Goal: Check status: Check status

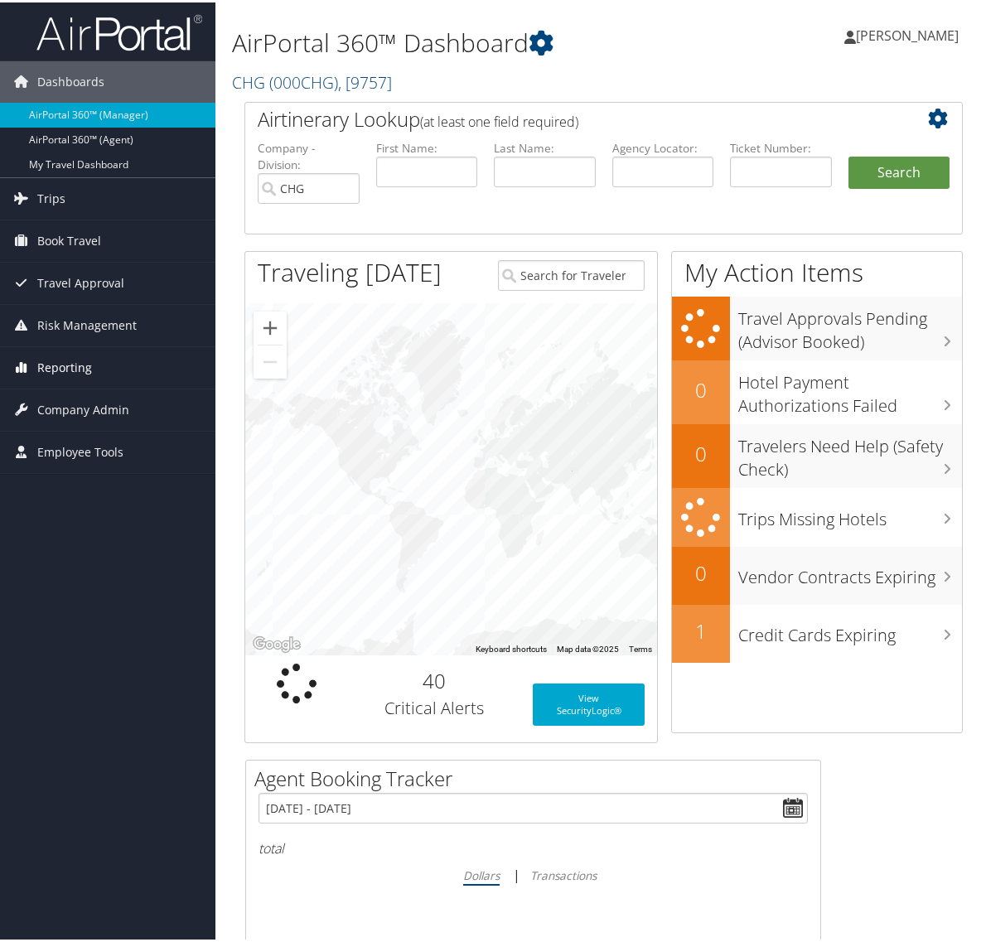
click at [84, 360] on span "Reporting" at bounding box center [64, 365] width 55 height 41
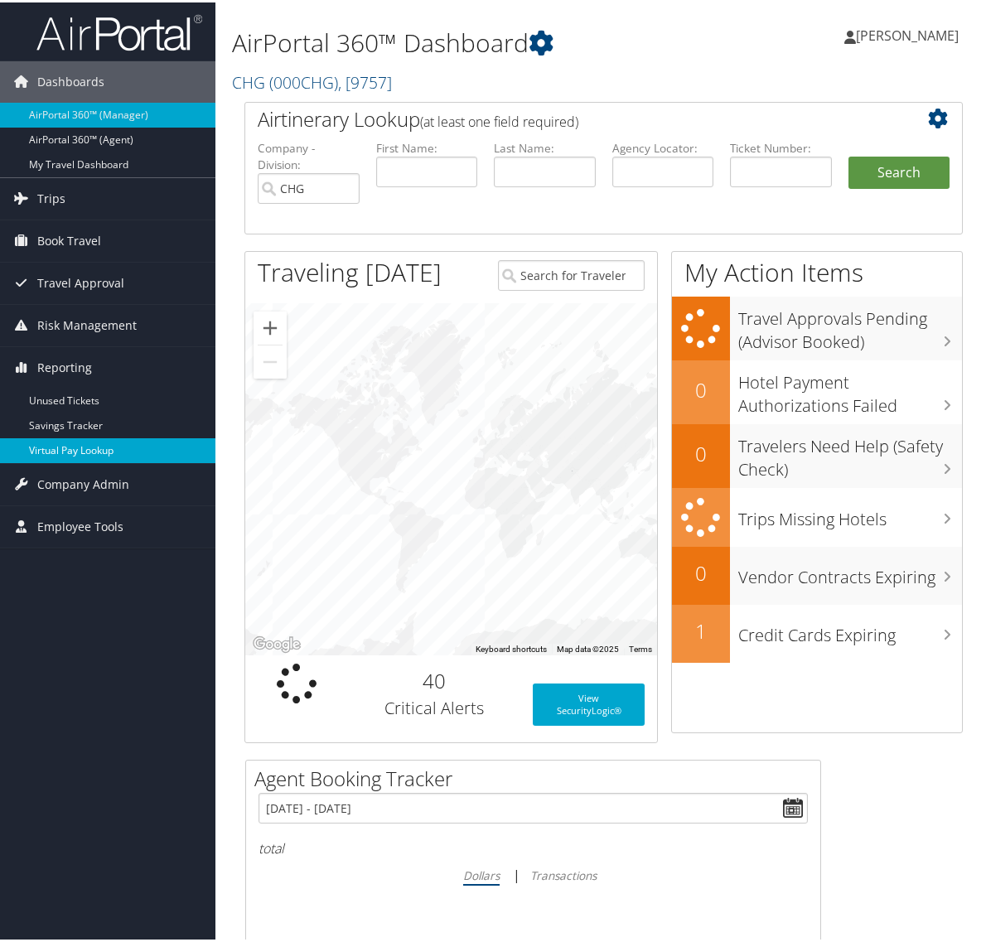
click at [81, 443] on link "Virtual Pay Lookup" at bounding box center [107, 448] width 215 height 25
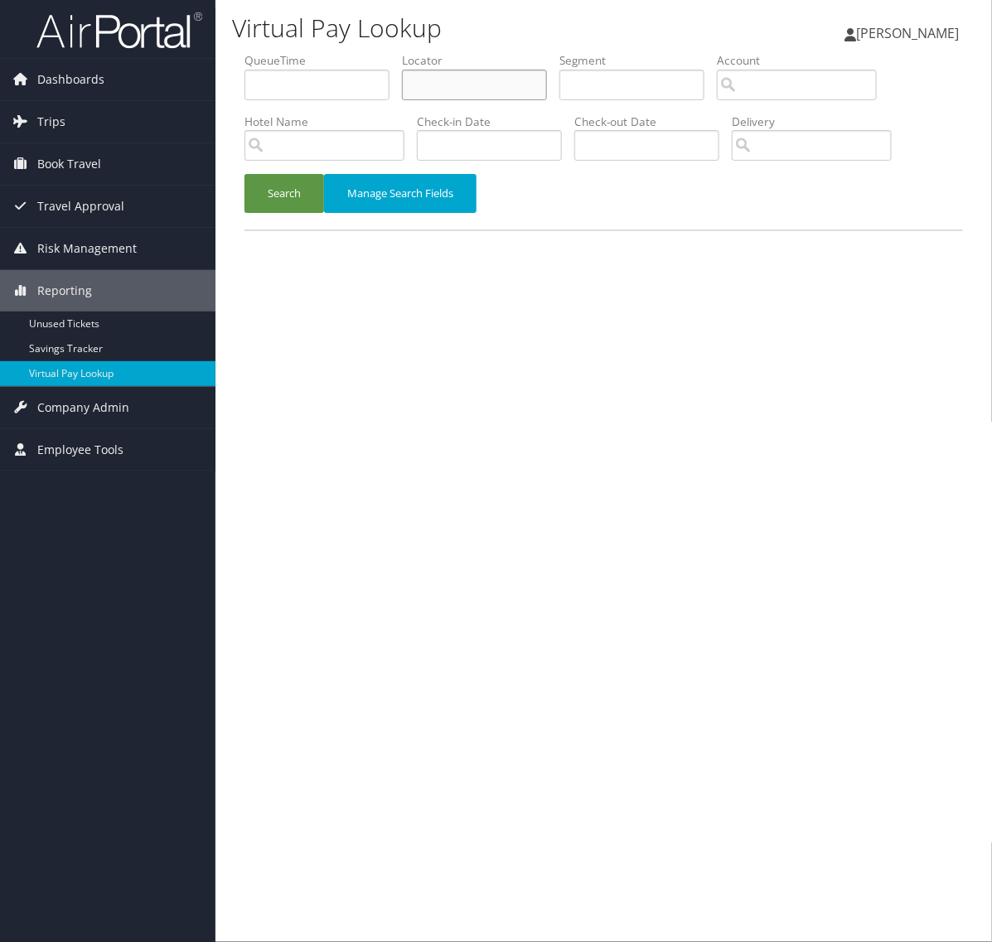
click at [504, 92] on input "text" at bounding box center [474, 85] width 145 height 31
paste input "WOGYPM"
type input "WOGYPM"
click at [292, 201] on button "Search" at bounding box center [284, 193] width 80 height 39
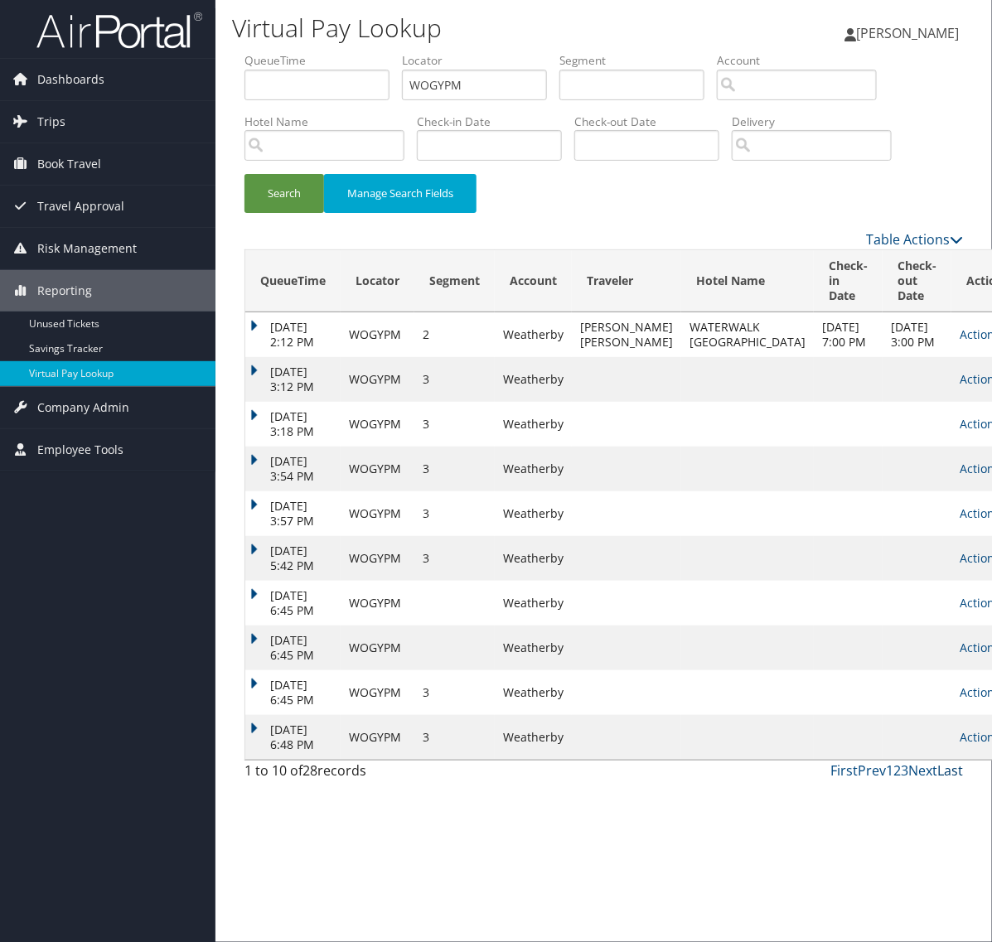
click at [944, 780] on link "Last" at bounding box center [950, 770] width 26 height 18
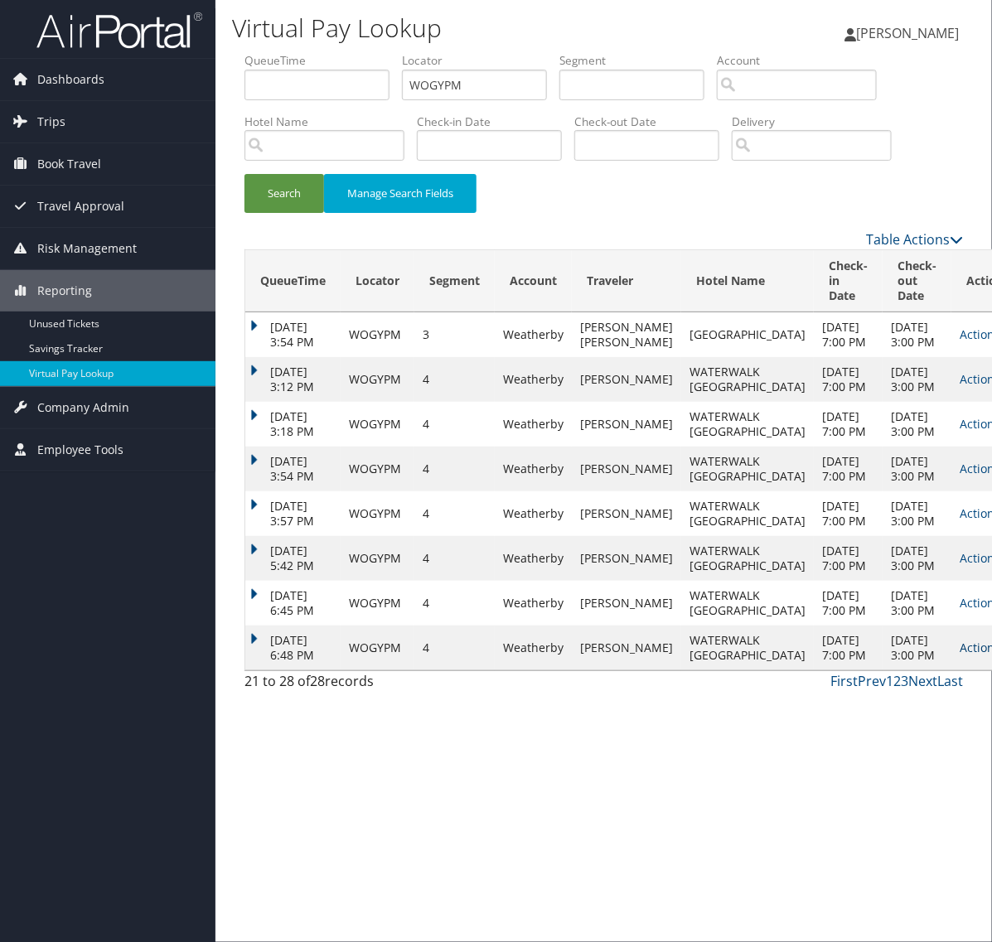
click at [959, 655] on link "Actions" at bounding box center [985, 648] width 52 height 16
click at [867, 816] on link "Logs" at bounding box center [891, 812] width 104 height 28
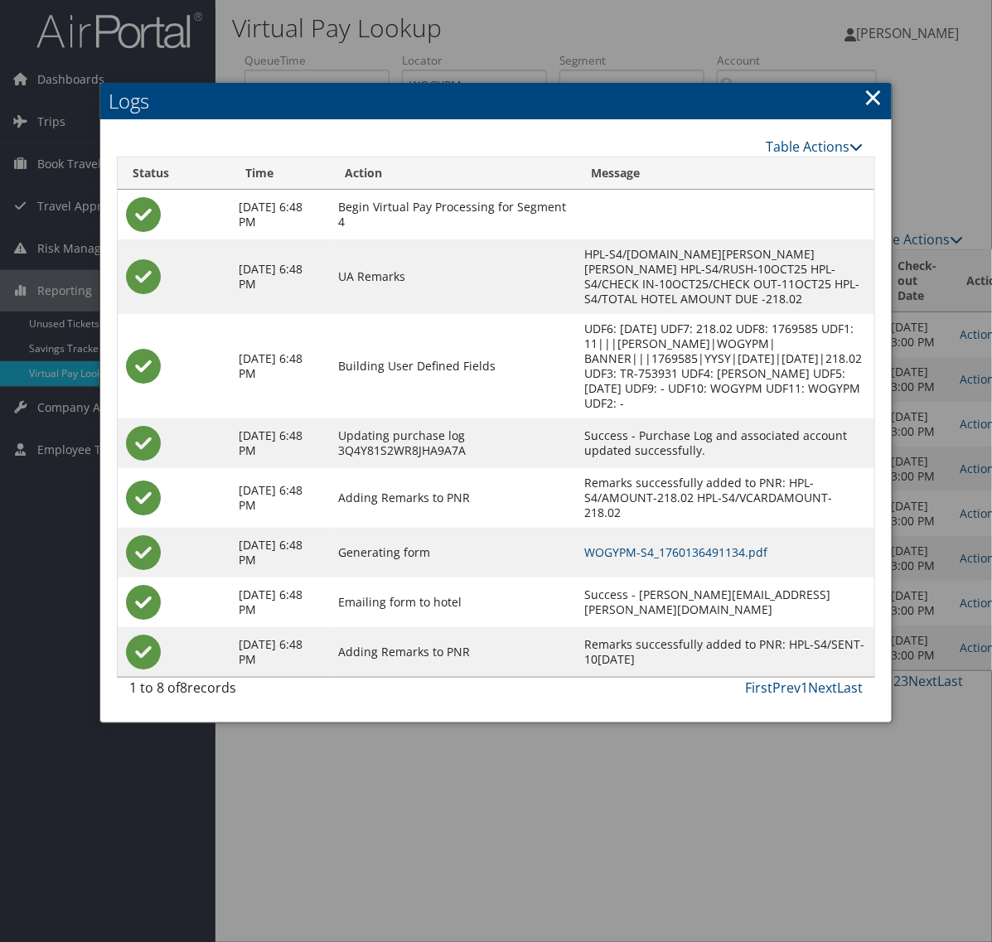
click at [878, 98] on link "×" at bounding box center [872, 96] width 19 height 33
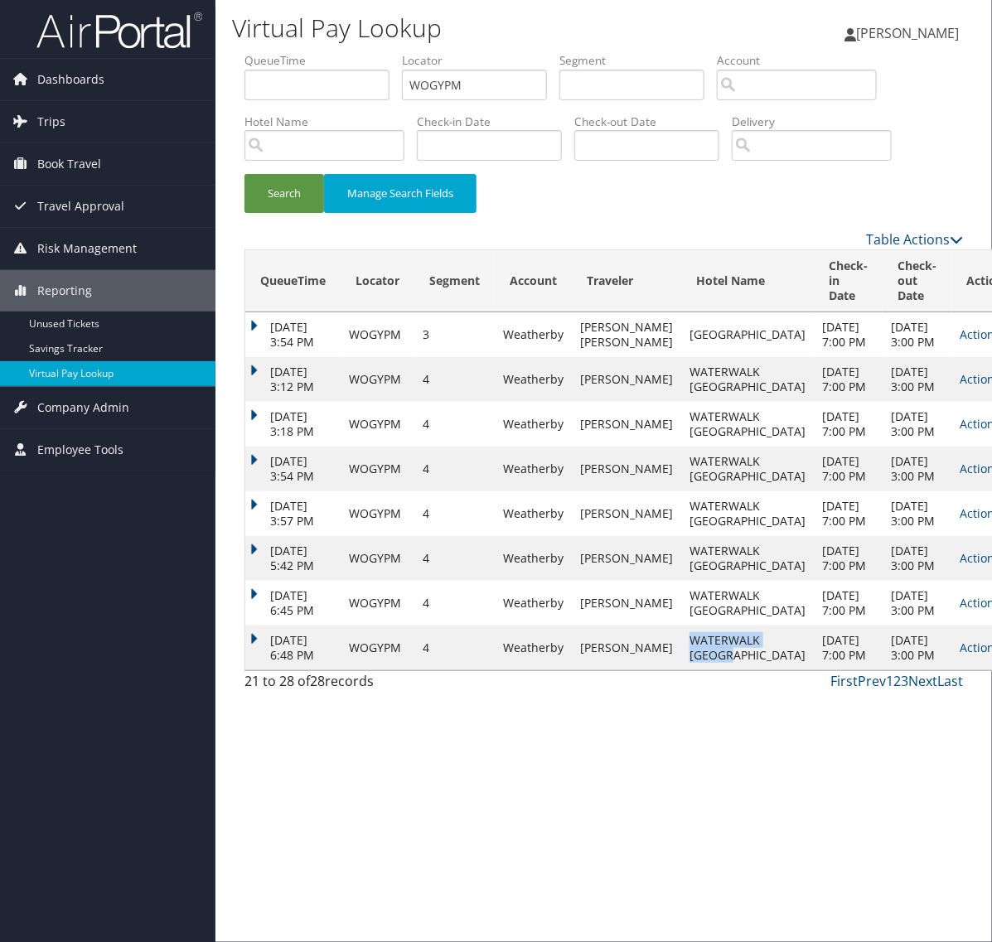
drag, startPoint x: 669, startPoint y: 750, endPoint x: 732, endPoint y: 771, distance: 65.5
click at [732, 670] on td "WATERWALK [GEOGRAPHIC_DATA]" at bounding box center [747, 648] width 133 height 45
drag, startPoint x: 664, startPoint y: 744, endPoint x: 688, endPoint y: 752, distance: 24.6
copy td "WATERWALK [GEOGRAPHIC_DATA]"
drag, startPoint x: 834, startPoint y: 729, endPoint x: 856, endPoint y: 766, distance: 43.1
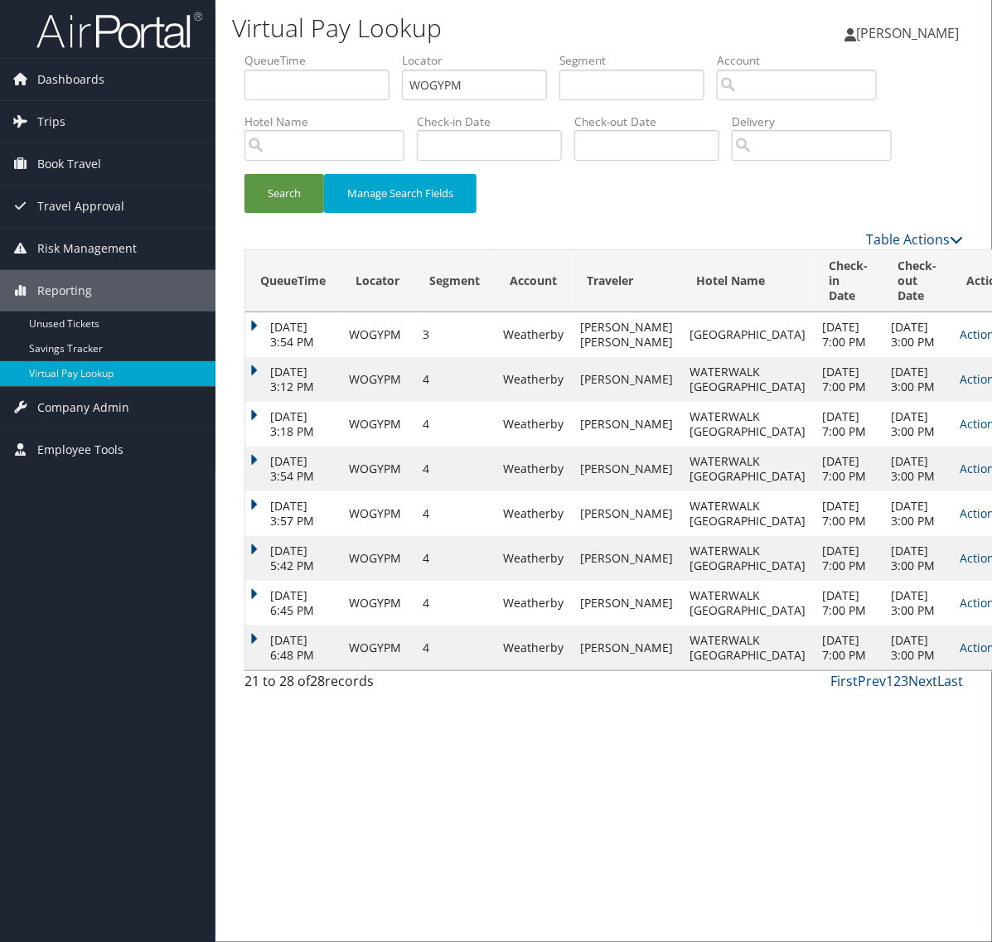
drag, startPoint x: 856, startPoint y: 766, endPoint x: 922, endPoint y: 768, distance: 66.3
click at [951, 670] on td "Actions Resend Logs View Itinerary" at bounding box center [987, 648] width 73 height 45
click at [959, 655] on link "Actions" at bounding box center [985, 648] width 52 height 16
click at [876, 817] on link "Logs" at bounding box center [891, 812] width 104 height 28
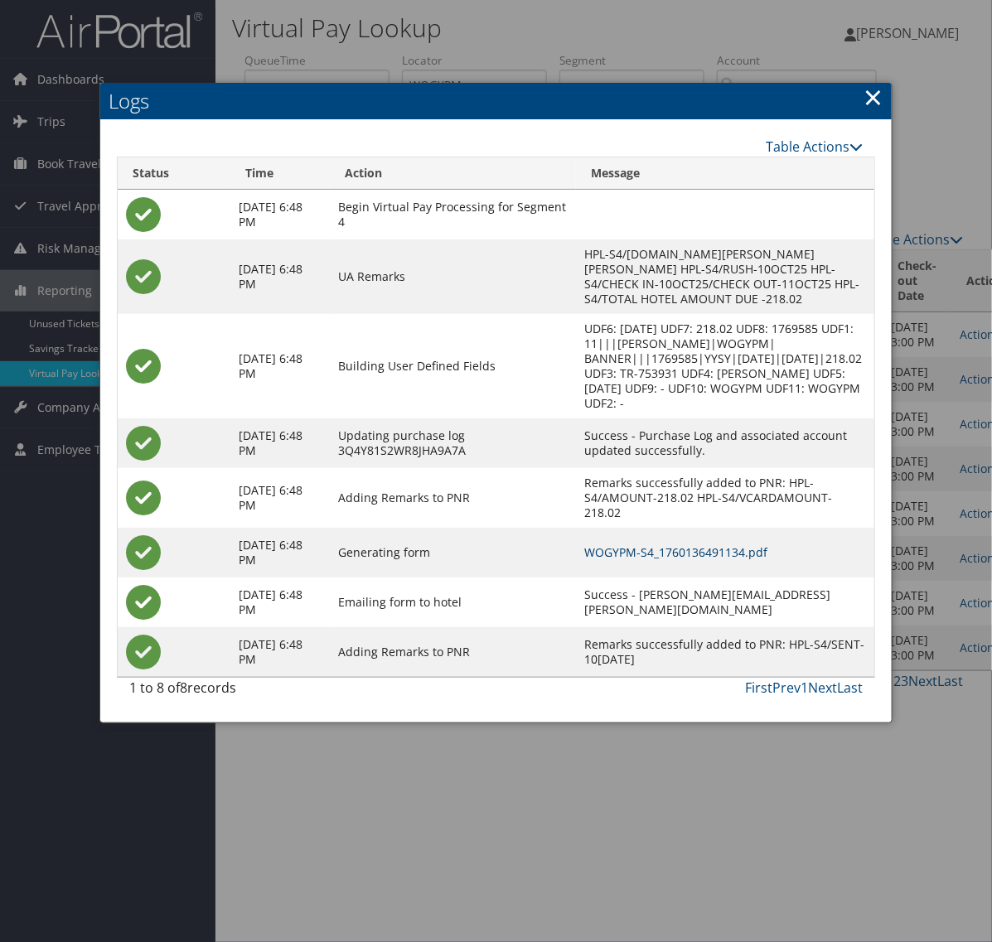
click at [659, 544] on link "WOGYPM-S4_1760136491134.pdf" at bounding box center [675, 552] width 183 height 16
